Goal: Navigation & Orientation: Find specific page/section

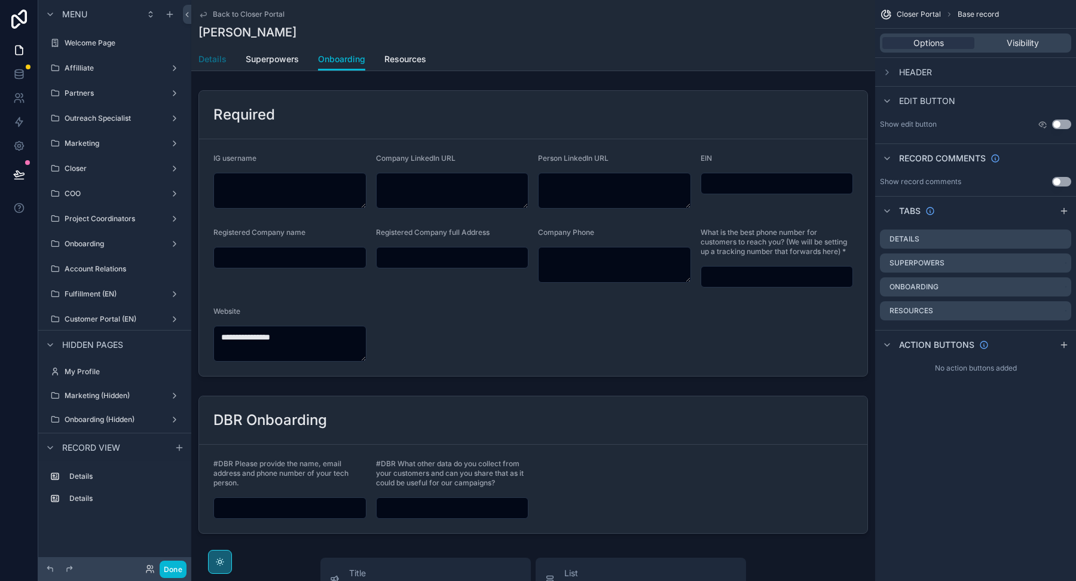
click at [220, 59] on span "Details" at bounding box center [213, 59] width 28 height 12
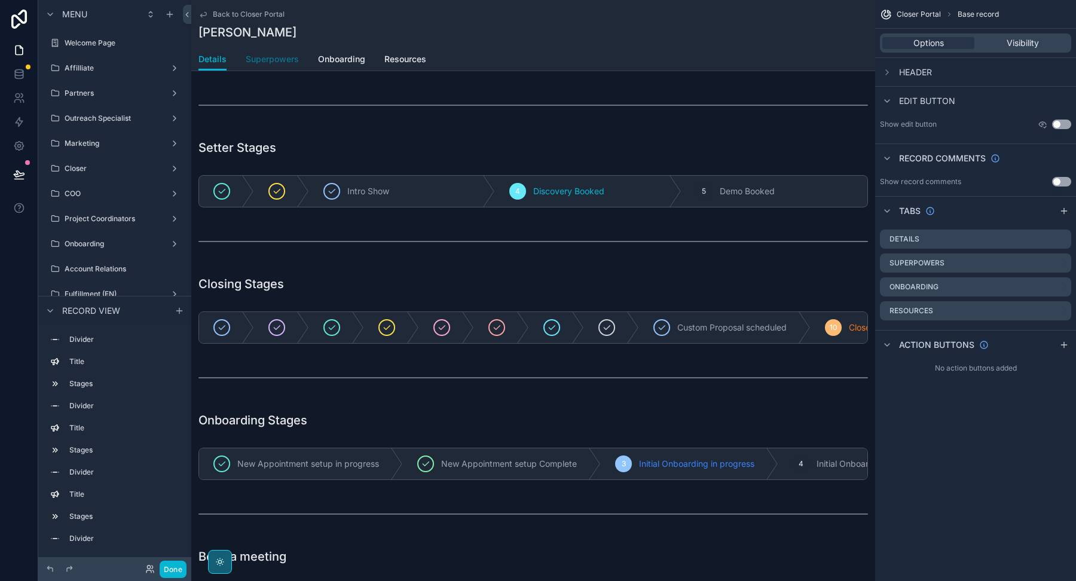
click at [276, 59] on span "Superpowers" at bounding box center [272, 59] width 53 height 12
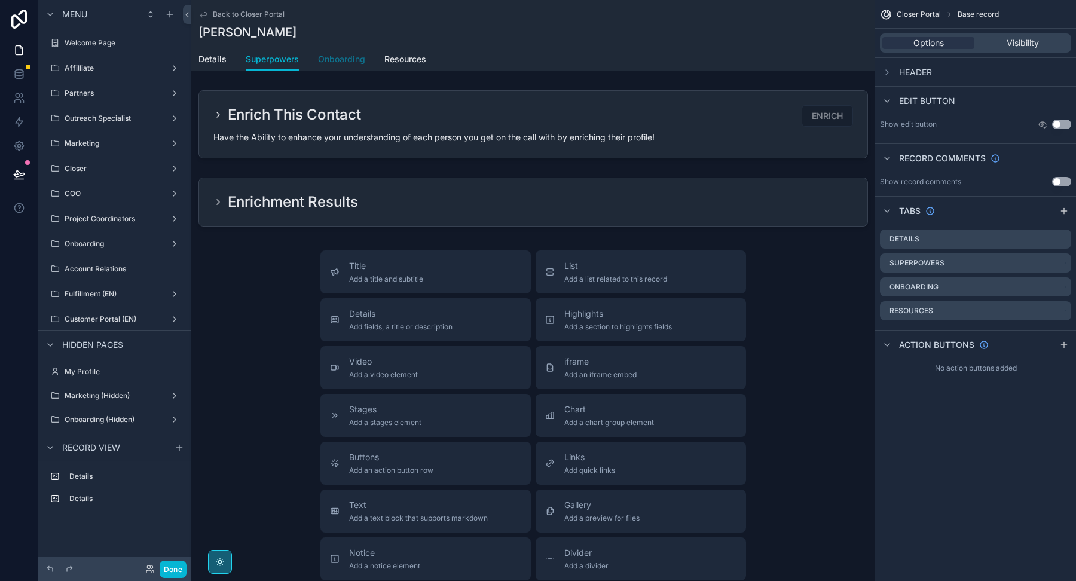
click at [346, 66] on link "Onboarding" at bounding box center [341, 60] width 47 height 24
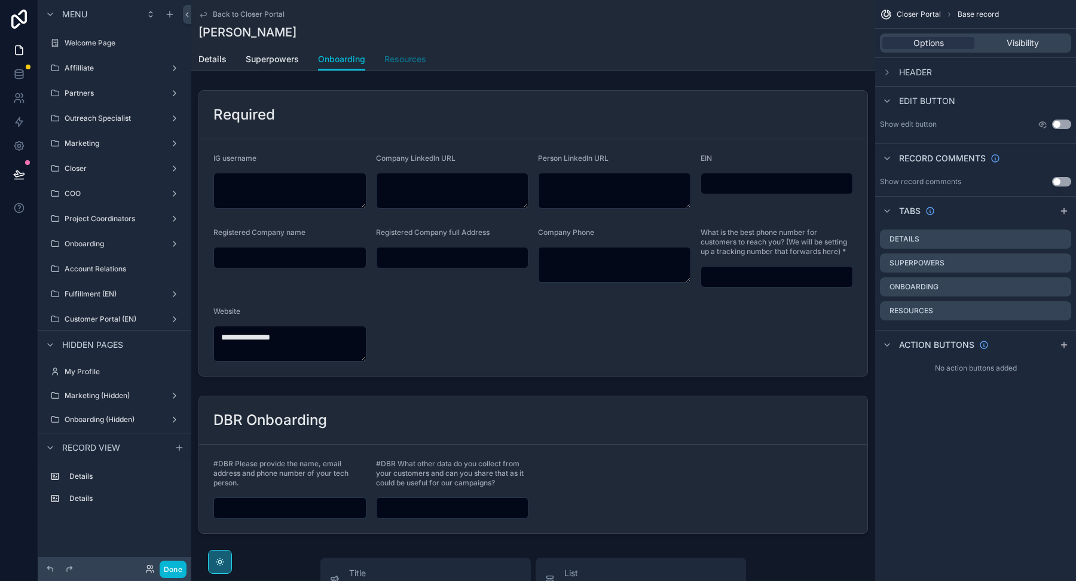
click at [418, 59] on span "Resources" at bounding box center [406, 59] width 42 height 12
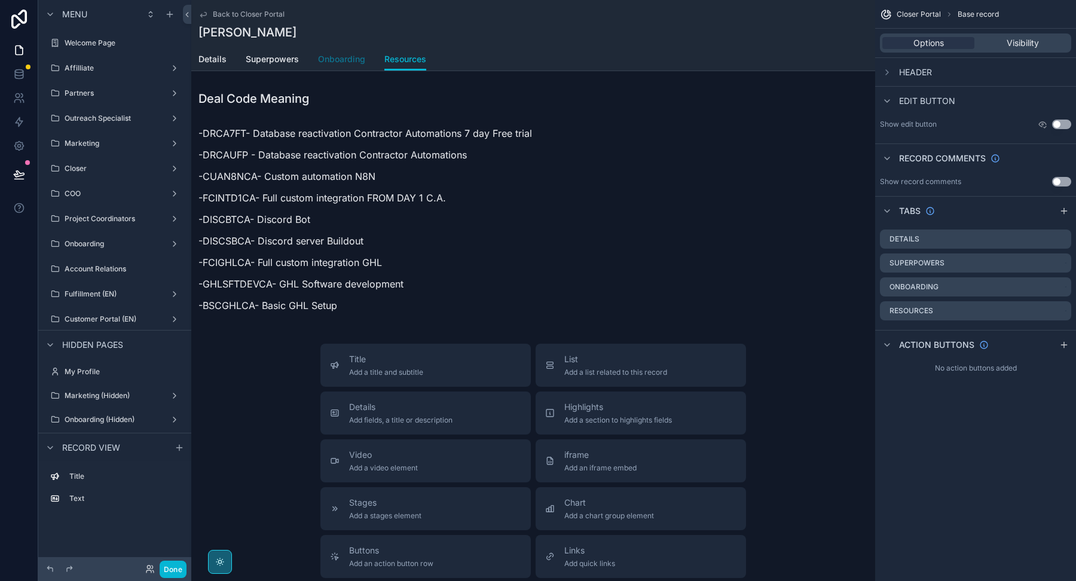
click at [340, 57] on span "Onboarding" at bounding box center [341, 59] width 47 height 12
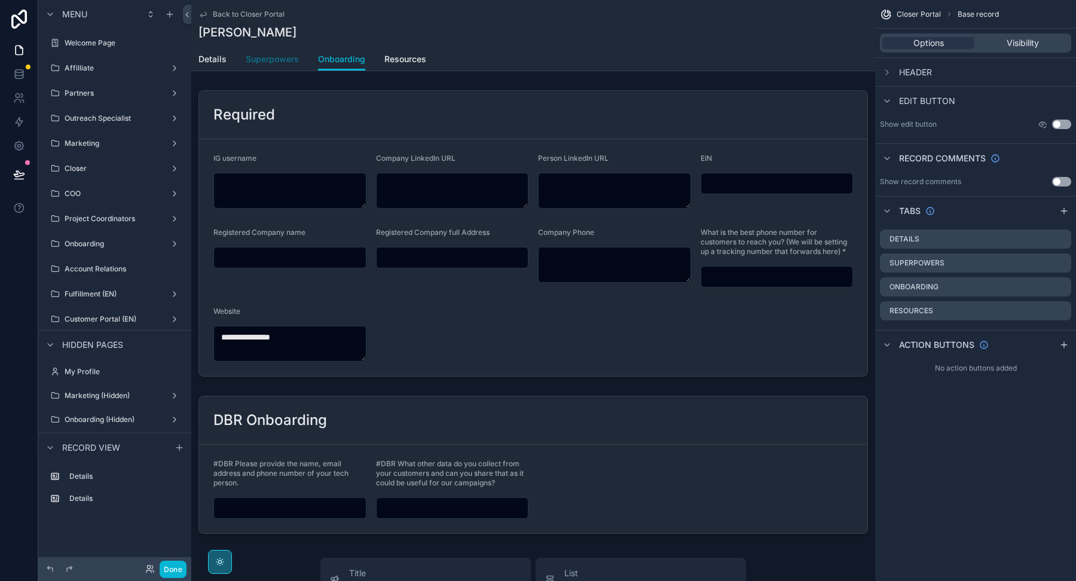
click at [277, 56] on span "Superpowers" at bounding box center [272, 59] width 53 height 12
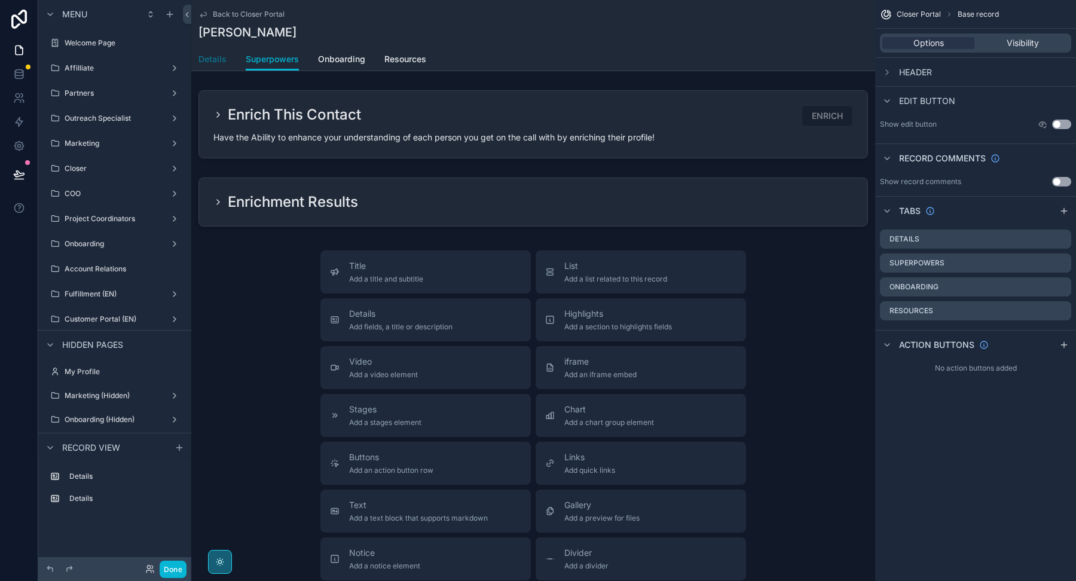
click at [217, 56] on span "Details" at bounding box center [213, 59] width 28 height 12
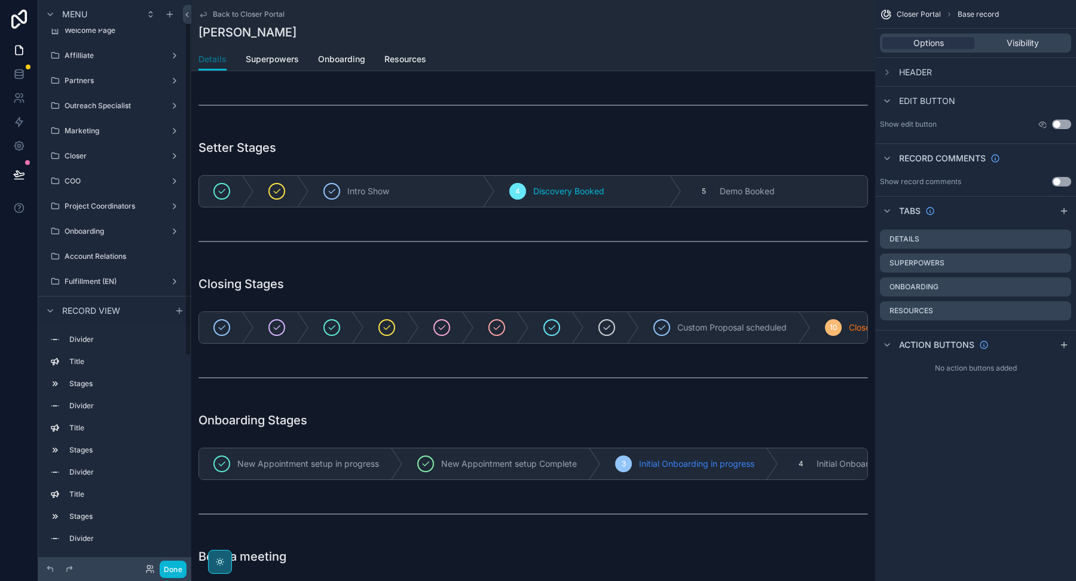
scroll to position [14, 0]
click at [124, 288] on div "Fulfillment (EN)" at bounding box center [115, 280] width 134 height 19
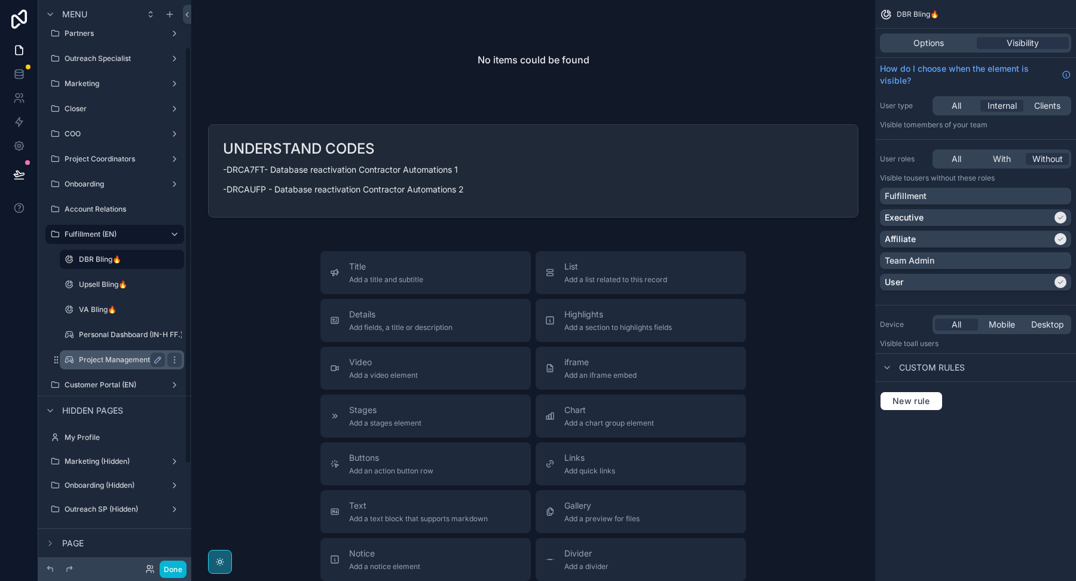
scroll to position [69, 0]
